Goal: Complete application form

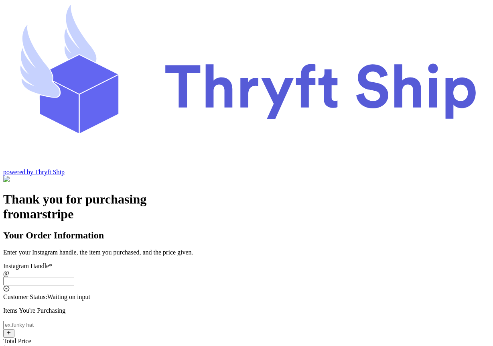
click at [74, 277] on input "Instagram Handle *" at bounding box center [38, 281] width 71 height 8
type input "stripesutomer"
select select "OH"
type input "Lakewood"
type input "12345"
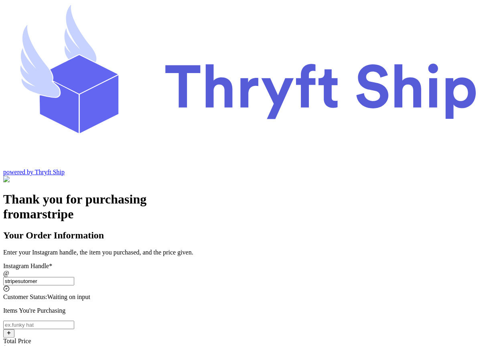
type input "stripesutomer"
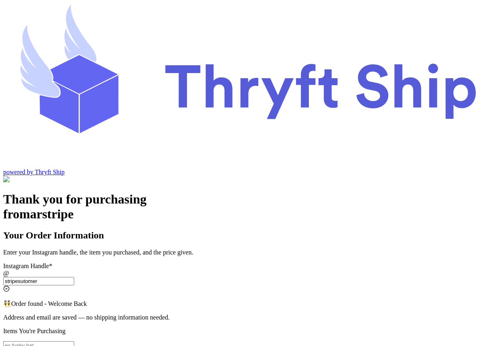
select select "OH"
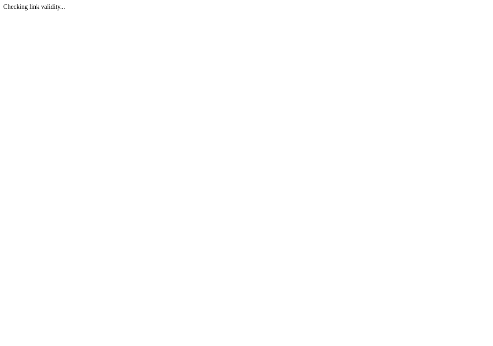
select select "OH"
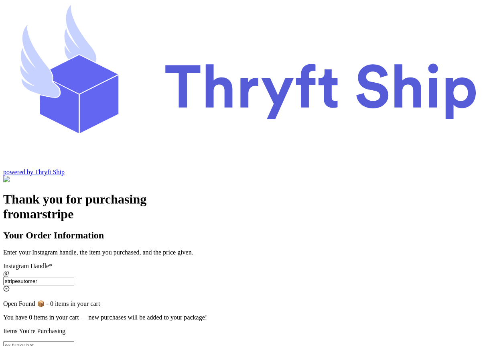
select select "OH"
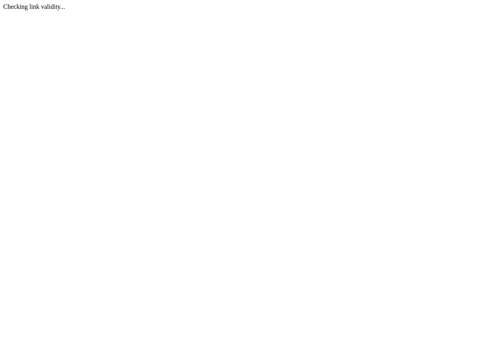
select select "OH"
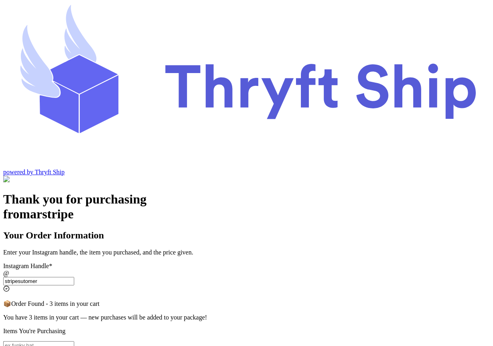
select select "OH"
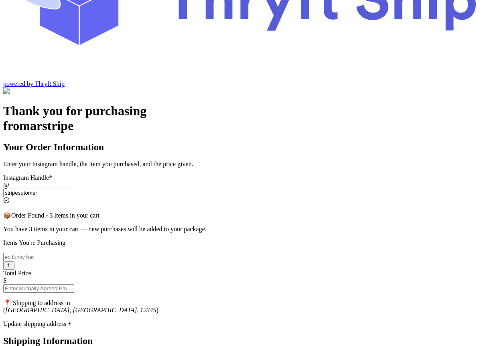
scroll to position [122, 0]
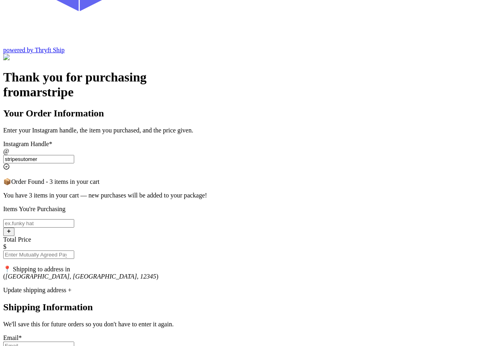
click at [74, 219] on input "Instagram Handle *" at bounding box center [38, 223] width 71 height 8
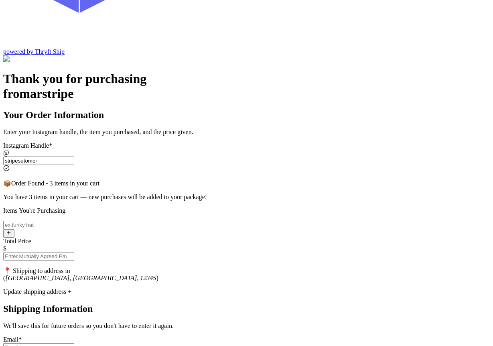
click at [74, 252] on input "Total Price" at bounding box center [38, 256] width 71 height 8
click at [74, 221] on input "Instagram Handle *" at bounding box center [38, 225] width 71 height 8
type input "Item101"
click at [74, 252] on input "Total Price" at bounding box center [38, 256] width 71 height 8
type input "10"
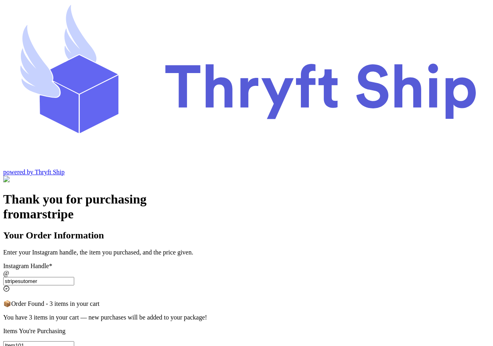
select select "OH"
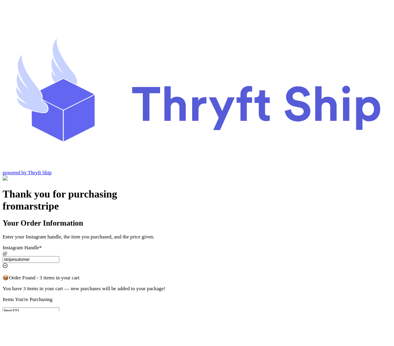
scroll to position [0, 0]
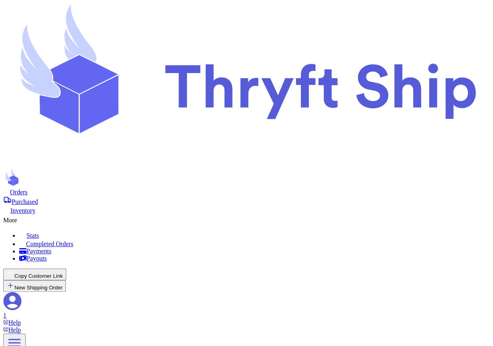
scroll to position [260, 0]
